Goal: Task Accomplishment & Management: Manage account settings

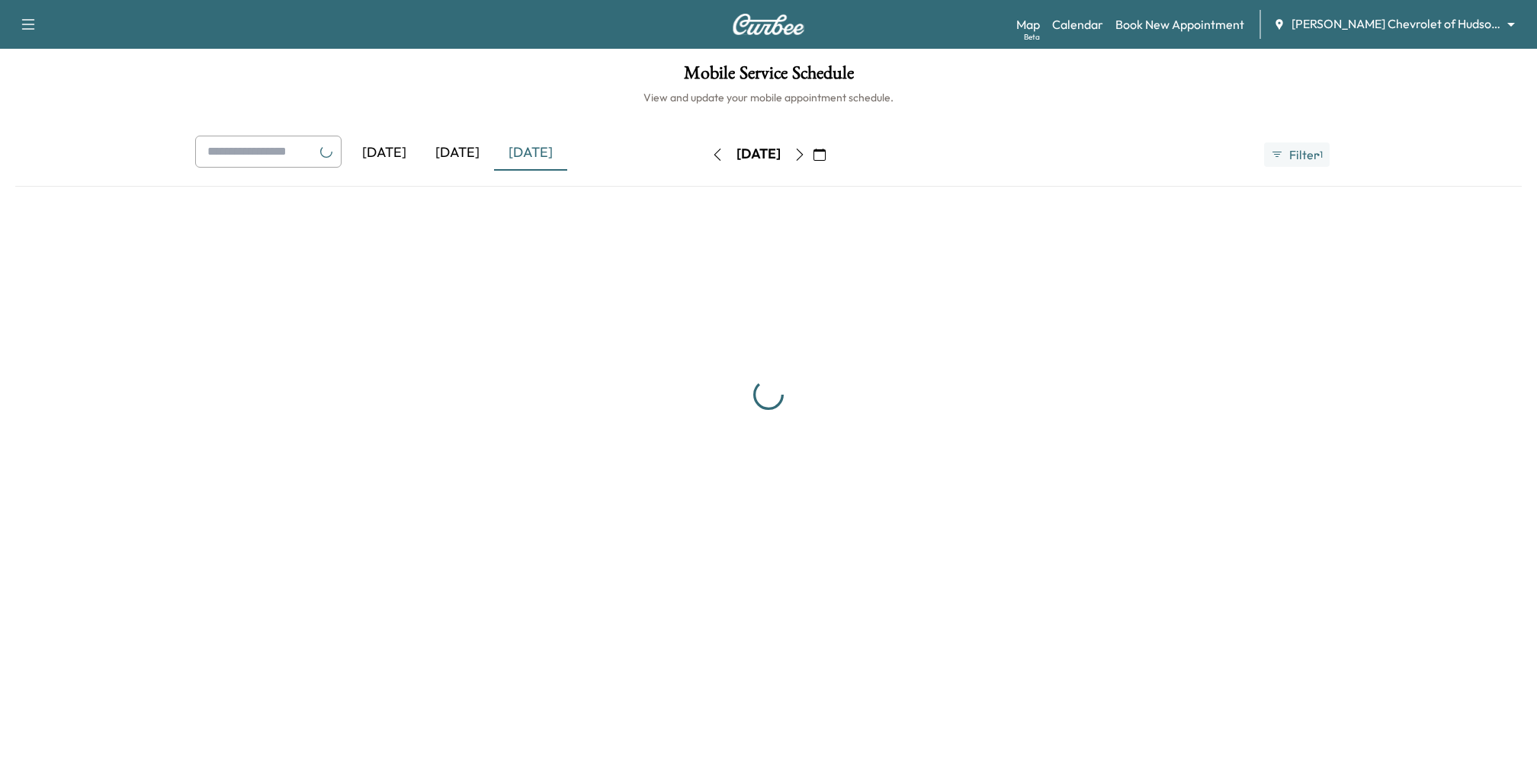
scroll to position [308, 0]
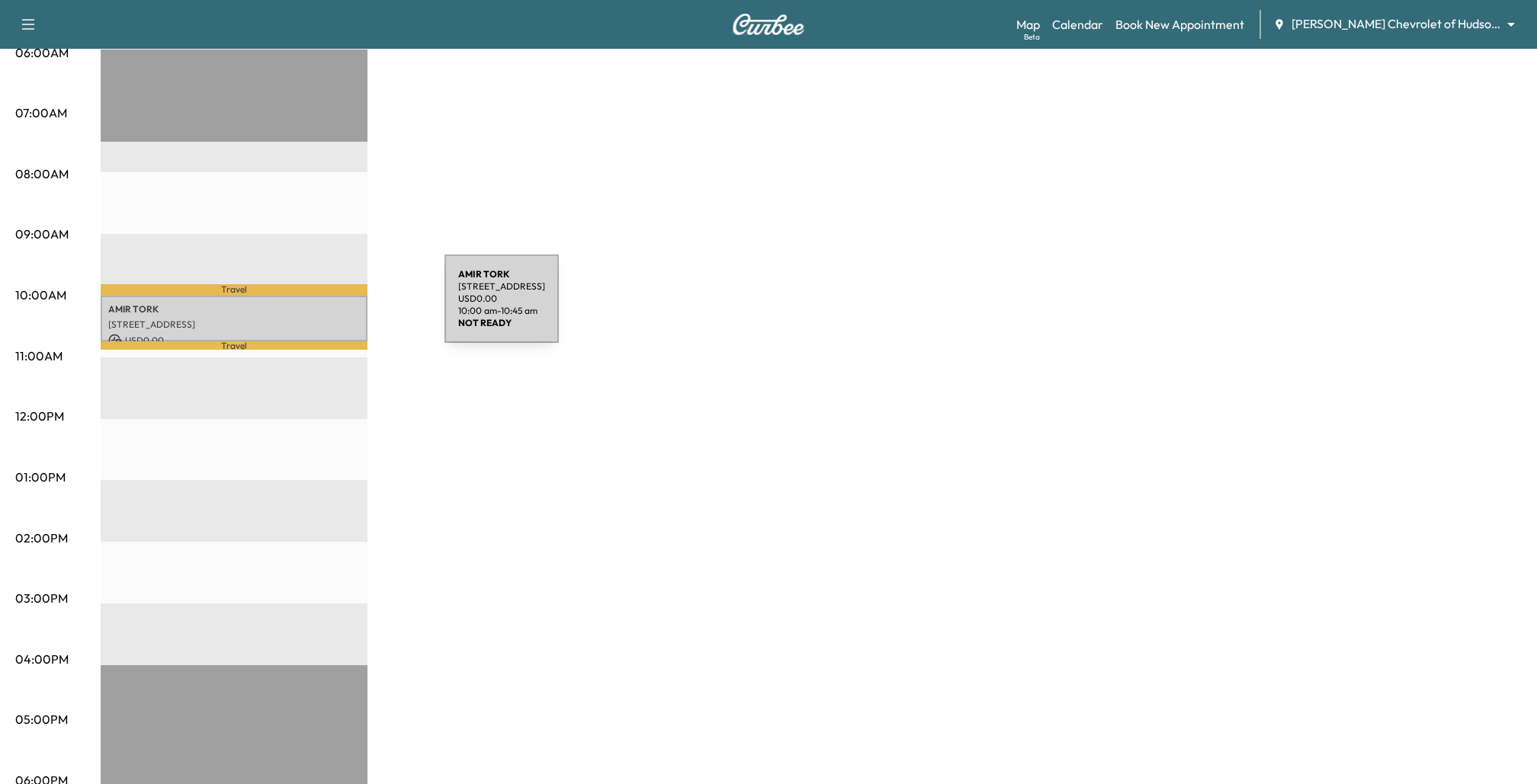
click at [298, 318] on p "[STREET_ADDRESS]" at bounding box center [234, 324] width 251 height 13
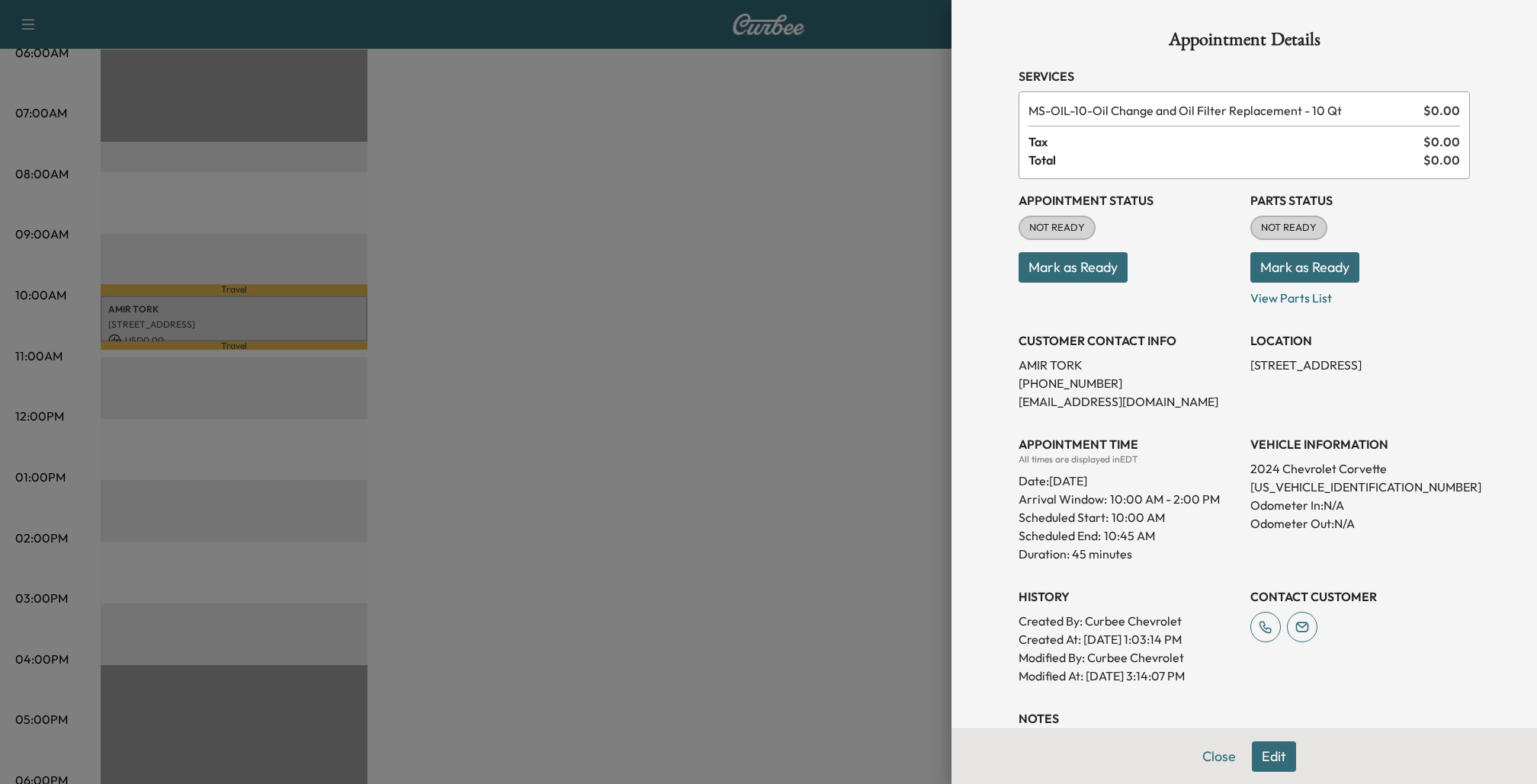
click at [1298, 272] on button "Mark as Ready" at bounding box center [1304, 267] width 109 height 30
click at [1285, 266] on button "Mark as Not Ready" at bounding box center [1317, 267] width 135 height 30
click at [824, 376] on div at bounding box center [768, 392] width 1537 height 784
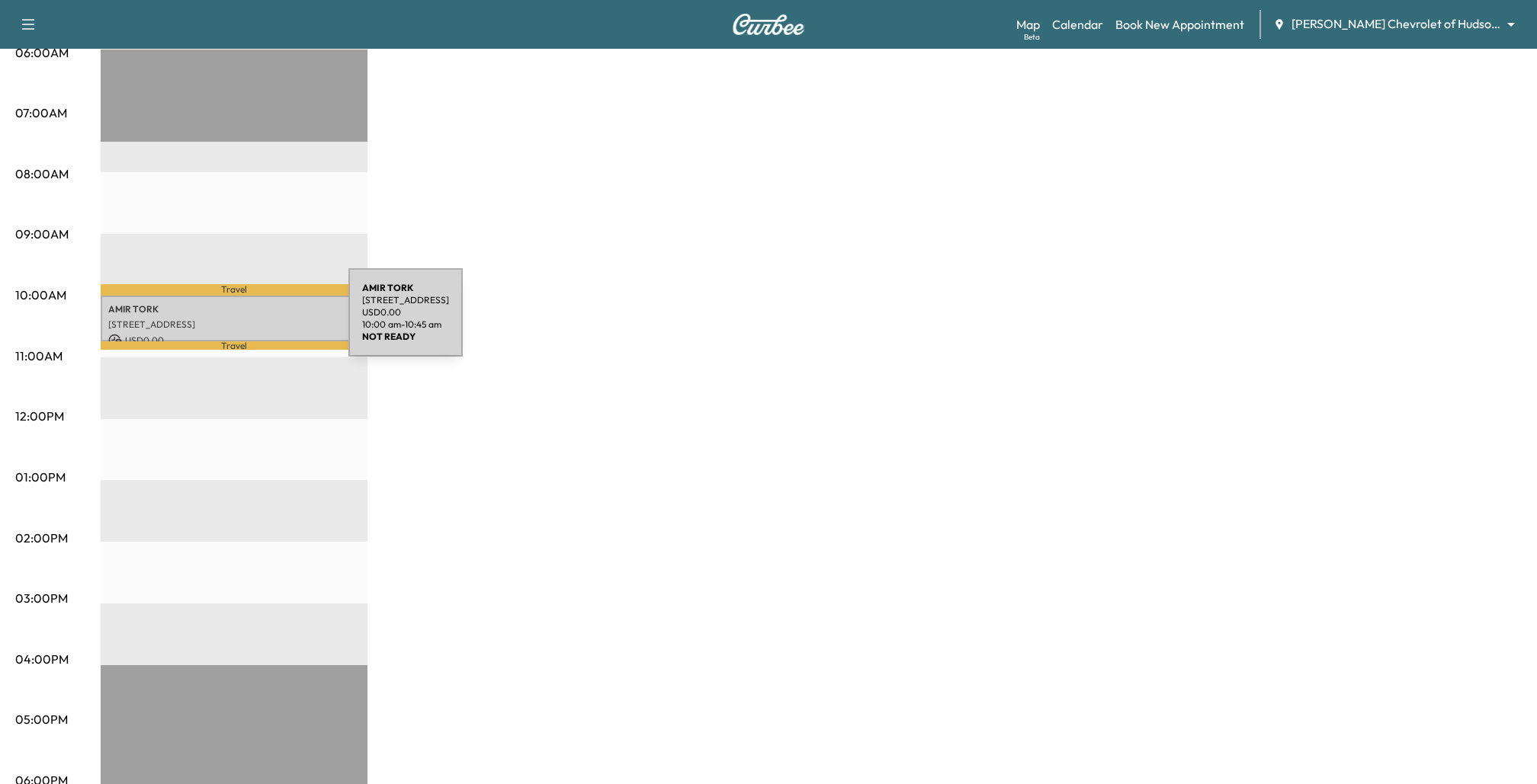
click at [234, 321] on p "[STREET_ADDRESS]" at bounding box center [234, 324] width 251 height 13
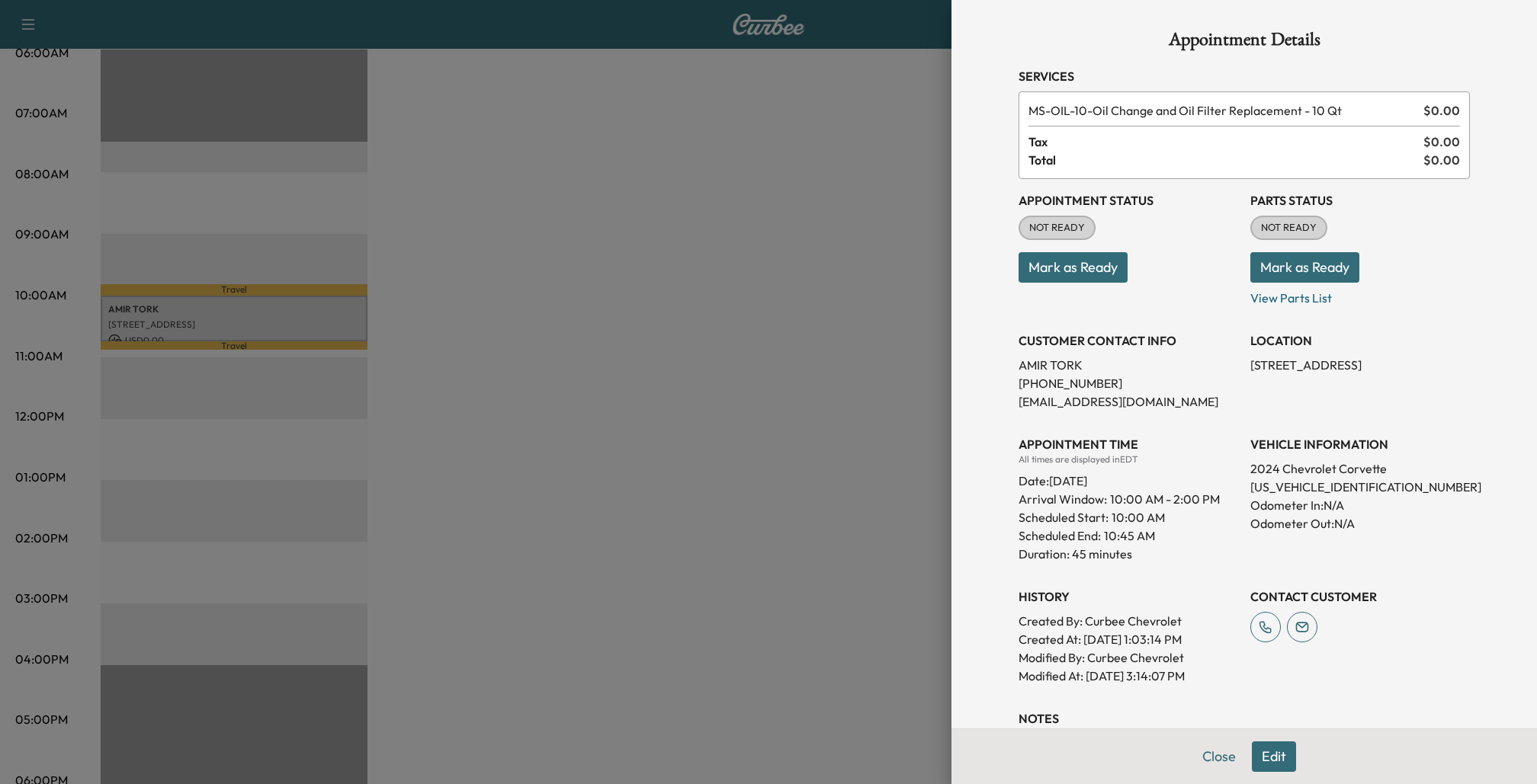
click at [1052, 265] on button "Mark as Ready" at bounding box center [1072, 267] width 109 height 30
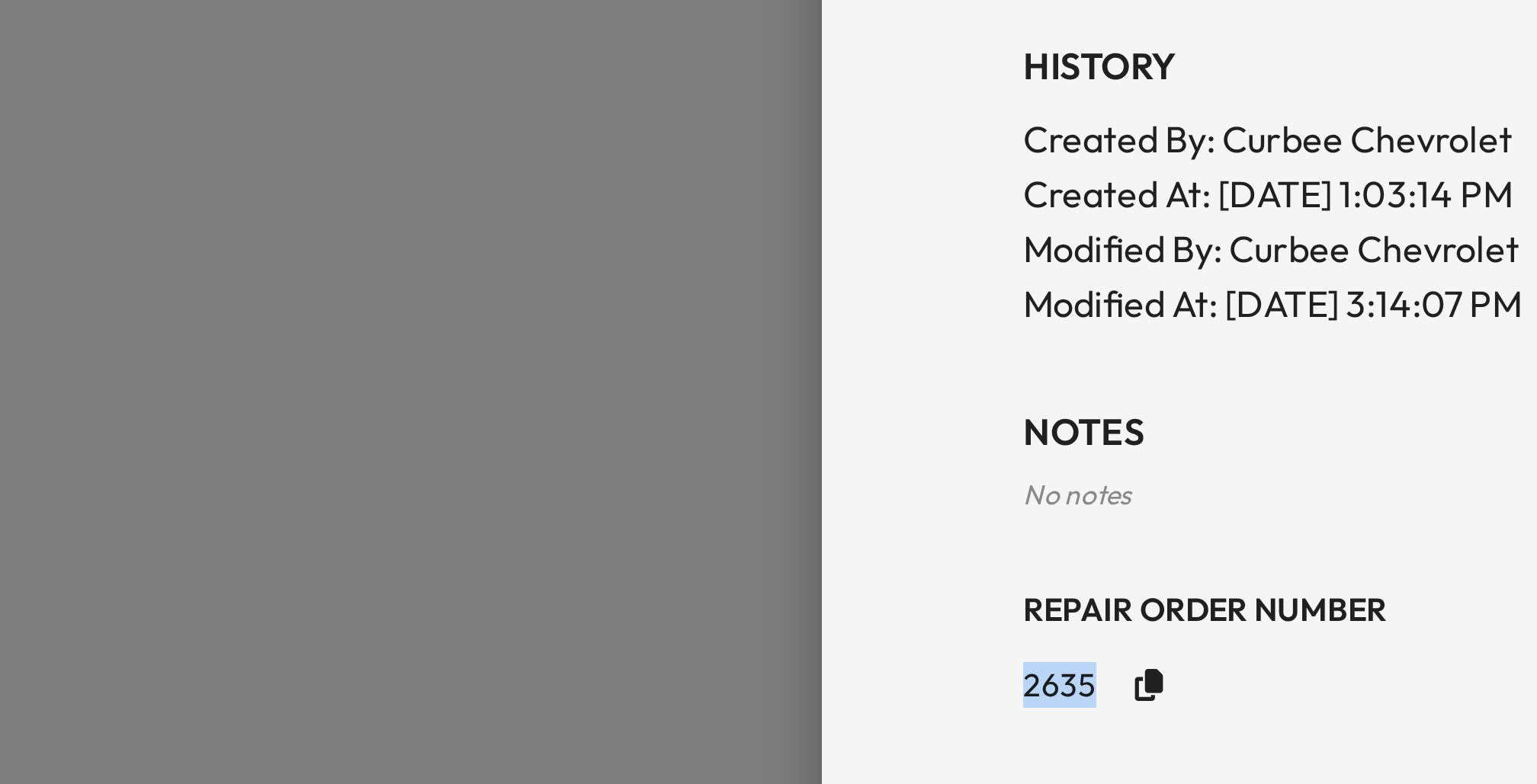
drag, startPoint x: 1016, startPoint y: 689, endPoint x: 1041, endPoint y: 688, distance: 25.0
click at [1041, 688] on div "Appointment Details Services MS-OIL-10 - Oil Change and Oil Filter Replacement …" at bounding box center [1244, 307] width 488 height 845
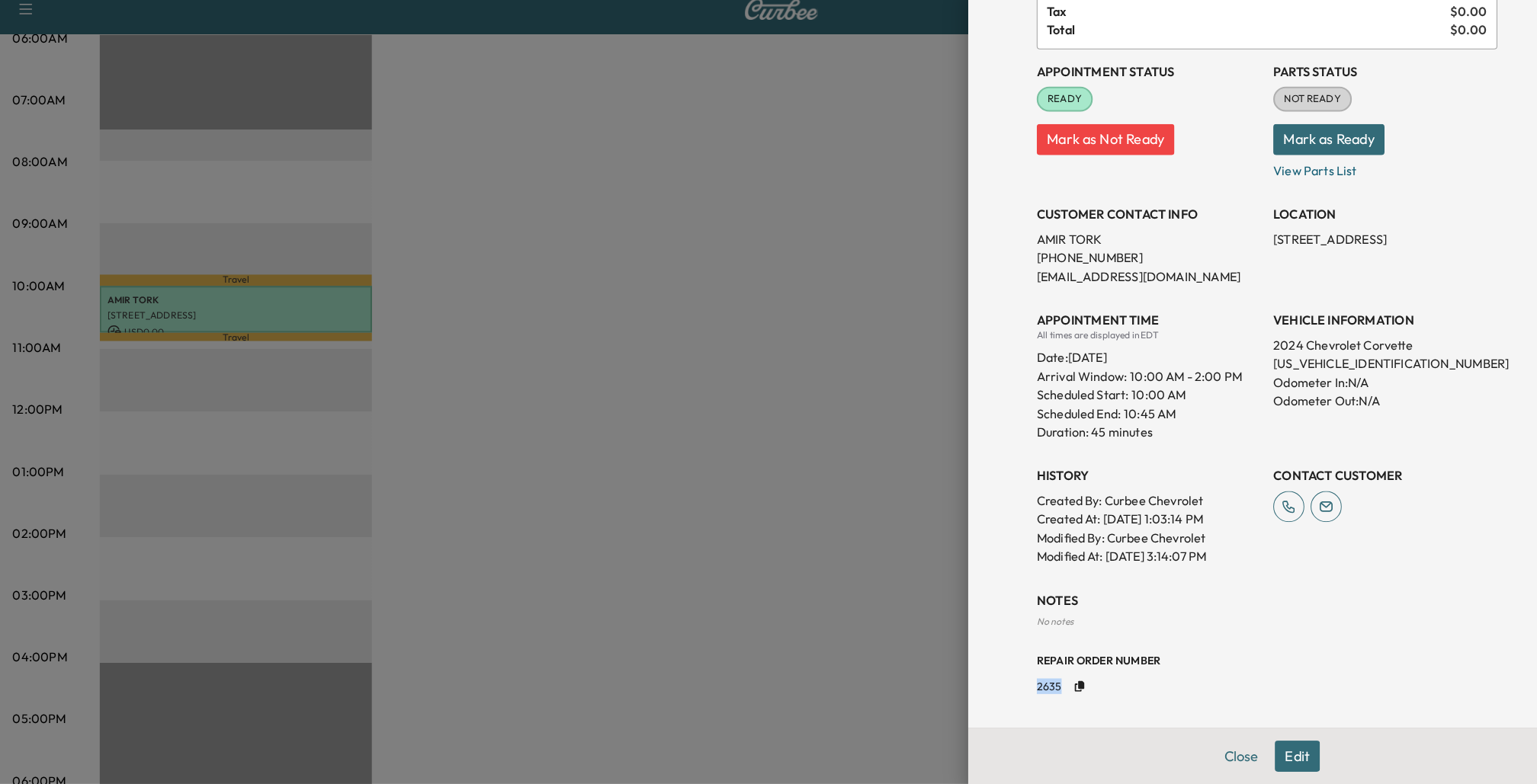
scroll to position [303, 0]
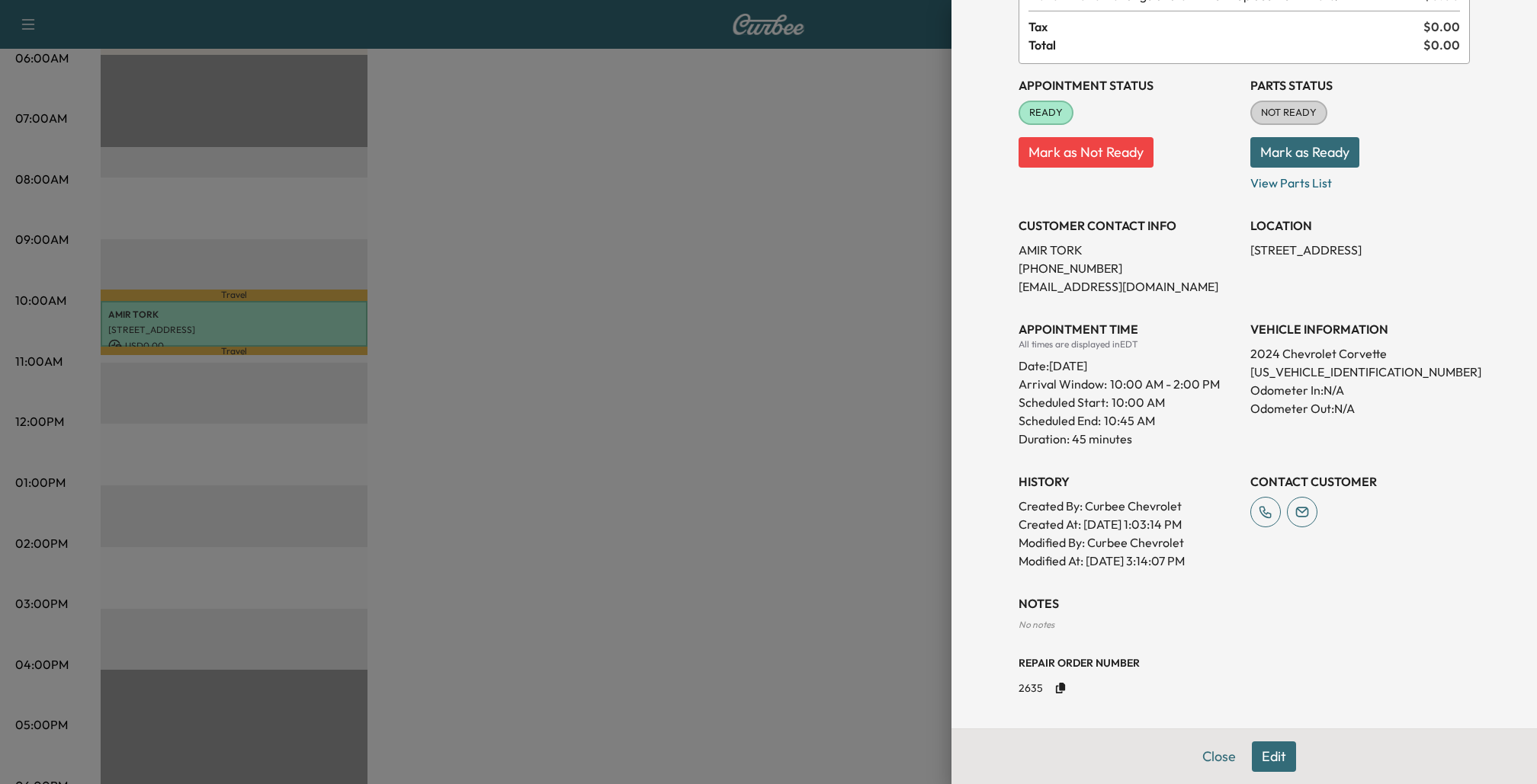
click at [774, 621] on div at bounding box center [768, 392] width 1537 height 784
